Goal: Information Seeking & Learning: Learn about a topic

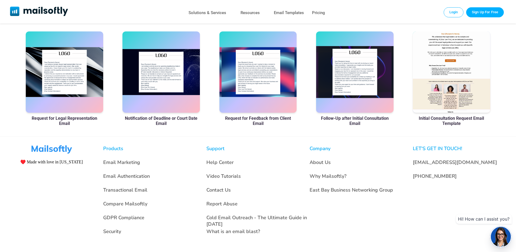
scroll to position [382, 0]
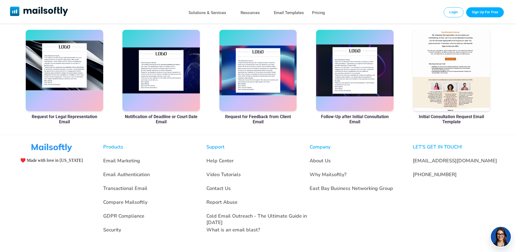
click at [76, 69] on div at bounding box center [64, 70] width 77 height 81
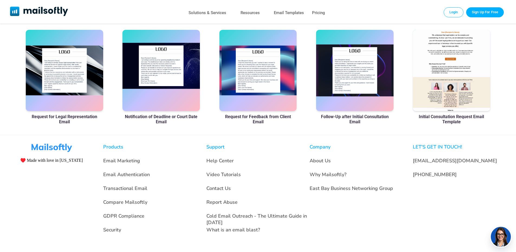
click at [161, 70] on div at bounding box center [160, 70] width 77 height 81
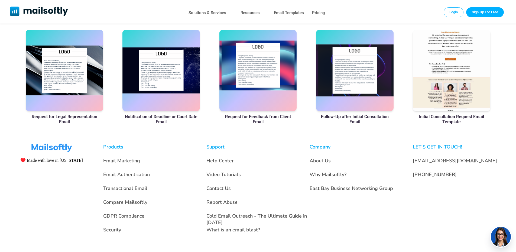
click at [244, 76] on div at bounding box center [257, 70] width 77 height 81
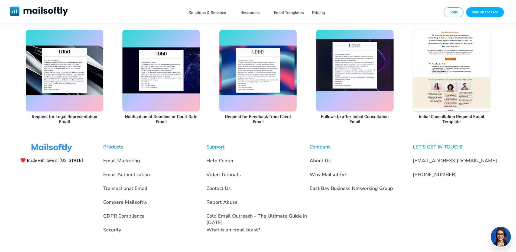
click at [355, 66] on div at bounding box center [354, 70] width 77 height 81
